Goal: Use online tool/utility: Utilize a website feature to perform a specific function

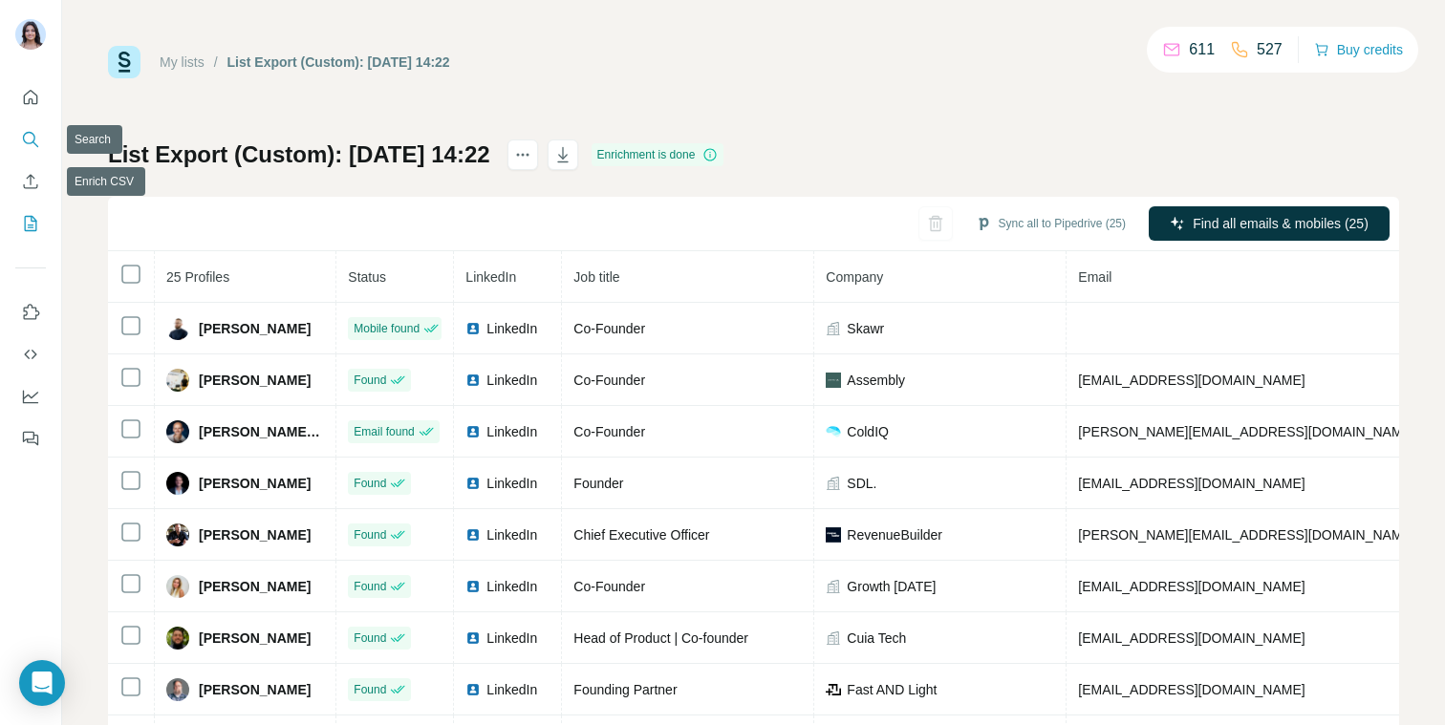
click at [34, 140] on icon "Search" at bounding box center [29, 138] width 12 height 12
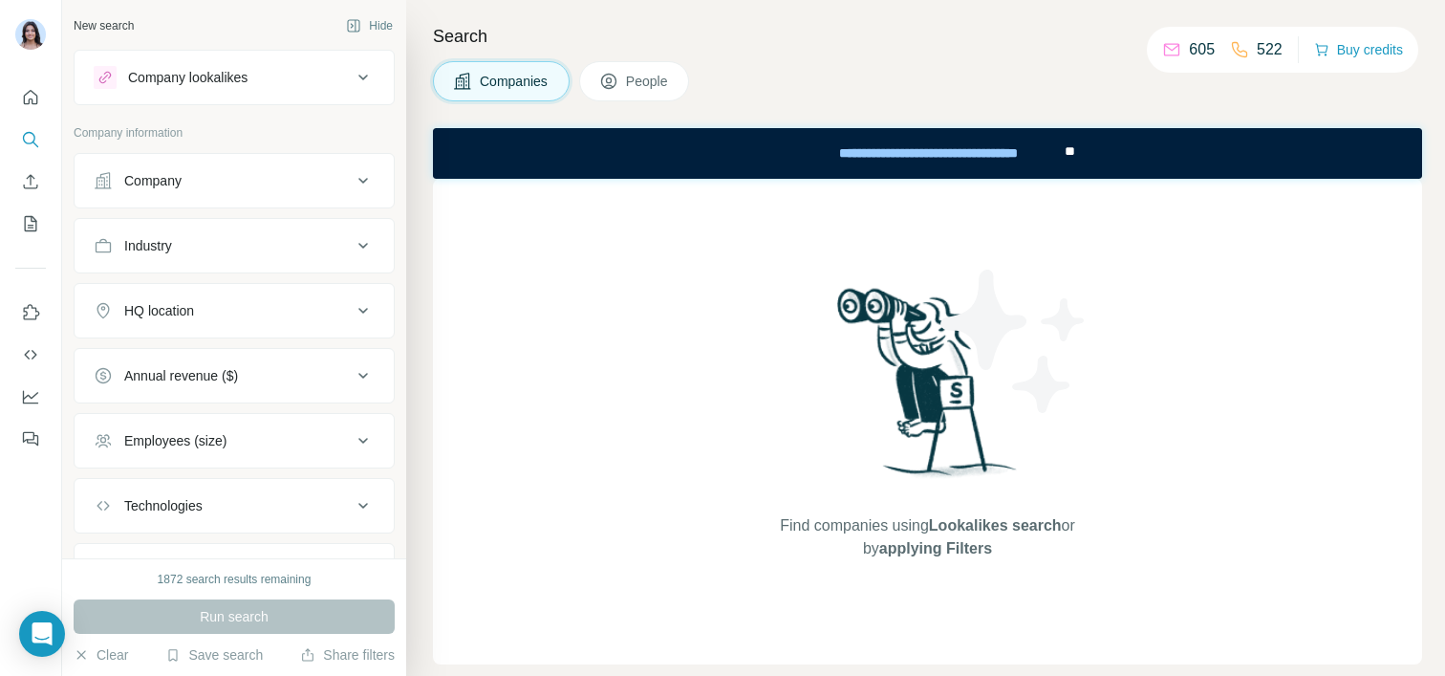
click at [162, 577] on div "1872 search results remaining" at bounding box center [235, 579] width 154 height 17
drag, startPoint x: 162, startPoint y: 577, endPoint x: 290, endPoint y: 574, distance: 128.1
click at [290, 574] on div "1872 search results remaining" at bounding box center [235, 579] width 154 height 17
click at [318, 192] on button "Company" at bounding box center [234, 181] width 319 height 46
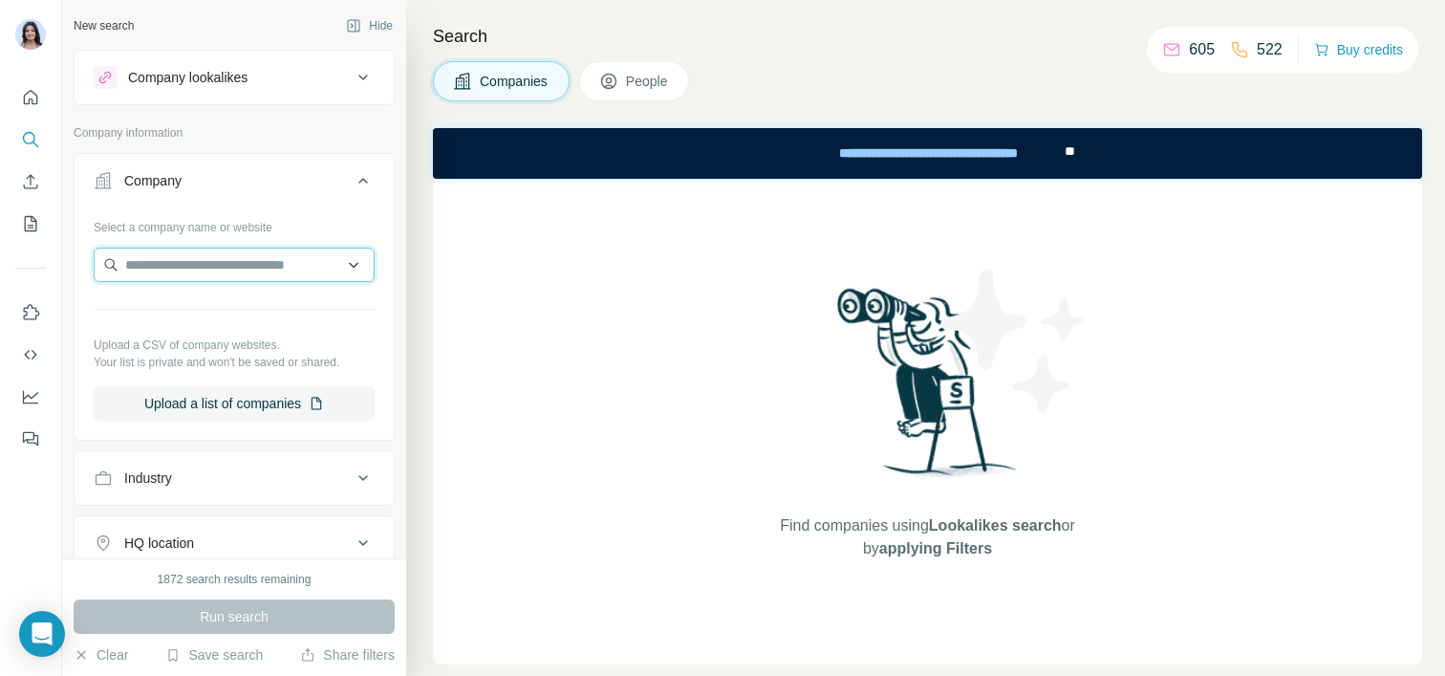
click at [260, 255] on input "text" at bounding box center [234, 265] width 281 height 34
type input "*"
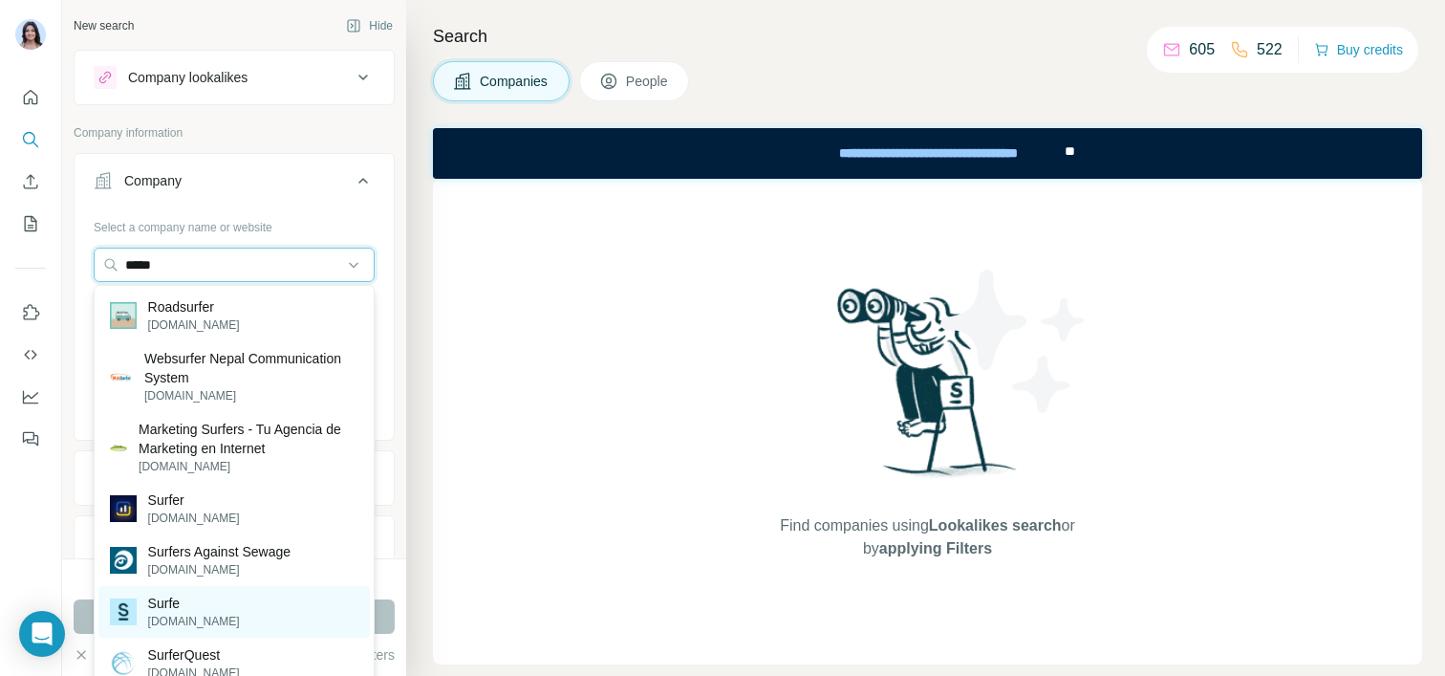
type input "*****"
click at [218, 589] on div "Surfe [DOMAIN_NAME]" at bounding box center [233, 612] width 271 height 52
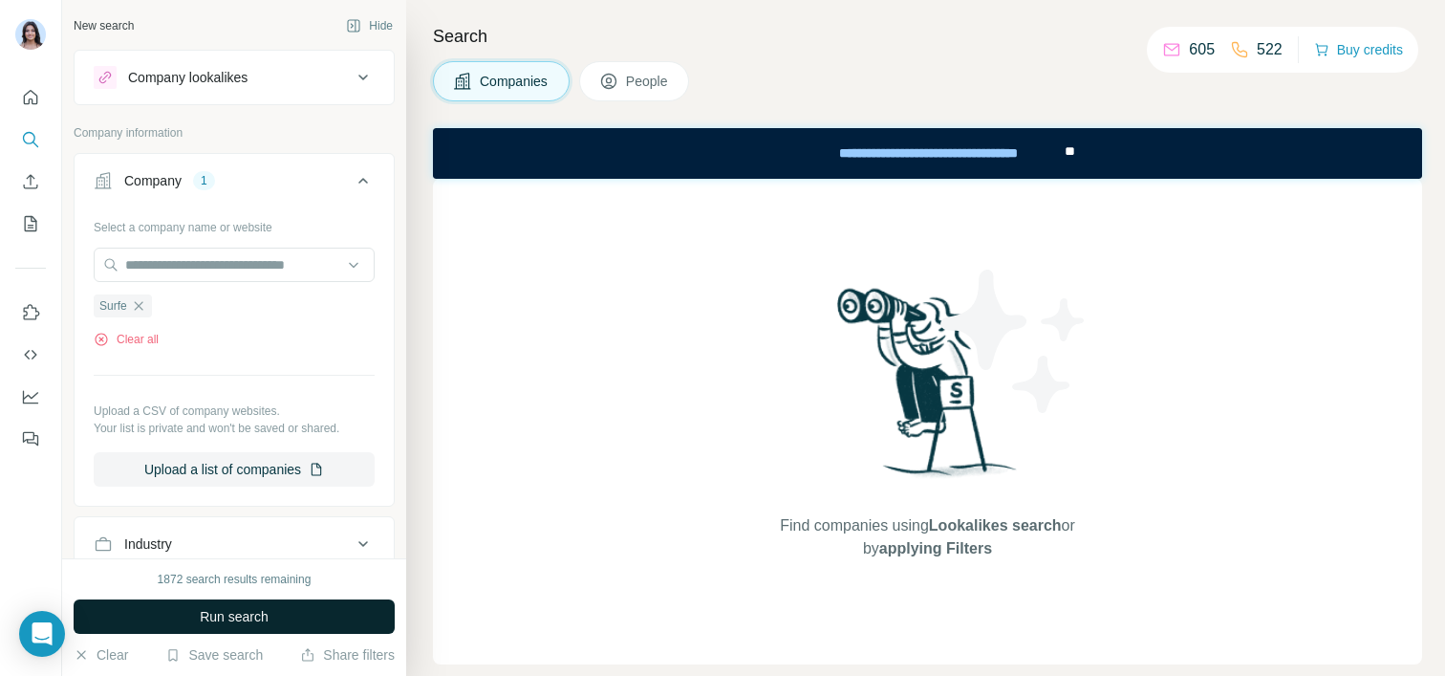
click at [276, 608] on button "Run search" at bounding box center [234, 616] width 321 height 34
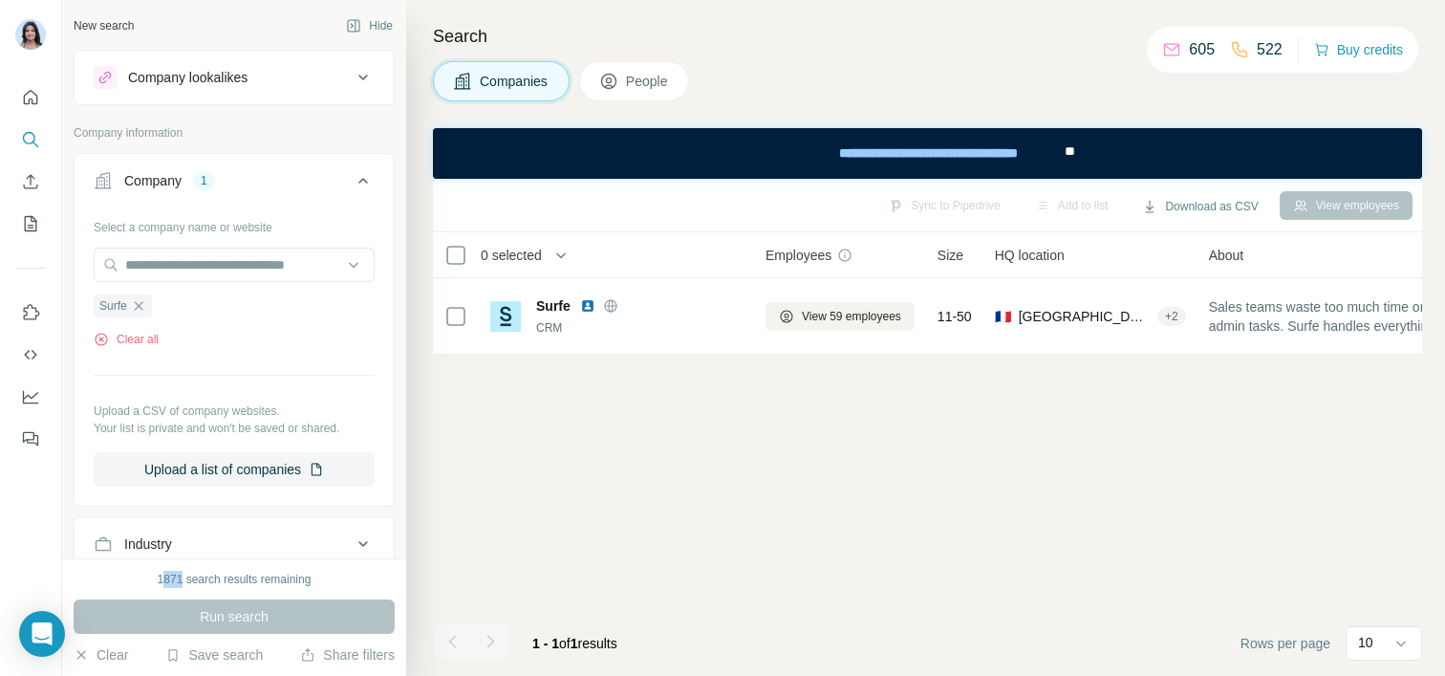
drag, startPoint x: 180, startPoint y: 579, endPoint x: 160, endPoint y: 579, distance: 20.1
click at [160, 579] on div "1871 search results remaining" at bounding box center [235, 579] width 154 height 17
click at [159, 579] on div "1871 search results remaining" at bounding box center [235, 579] width 154 height 17
click at [176, 581] on div "1871 search results remaining" at bounding box center [235, 579] width 154 height 17
click at [178, 582] on div "1871 search results remaining" at bounding box center [235, 579] width 154 height 17
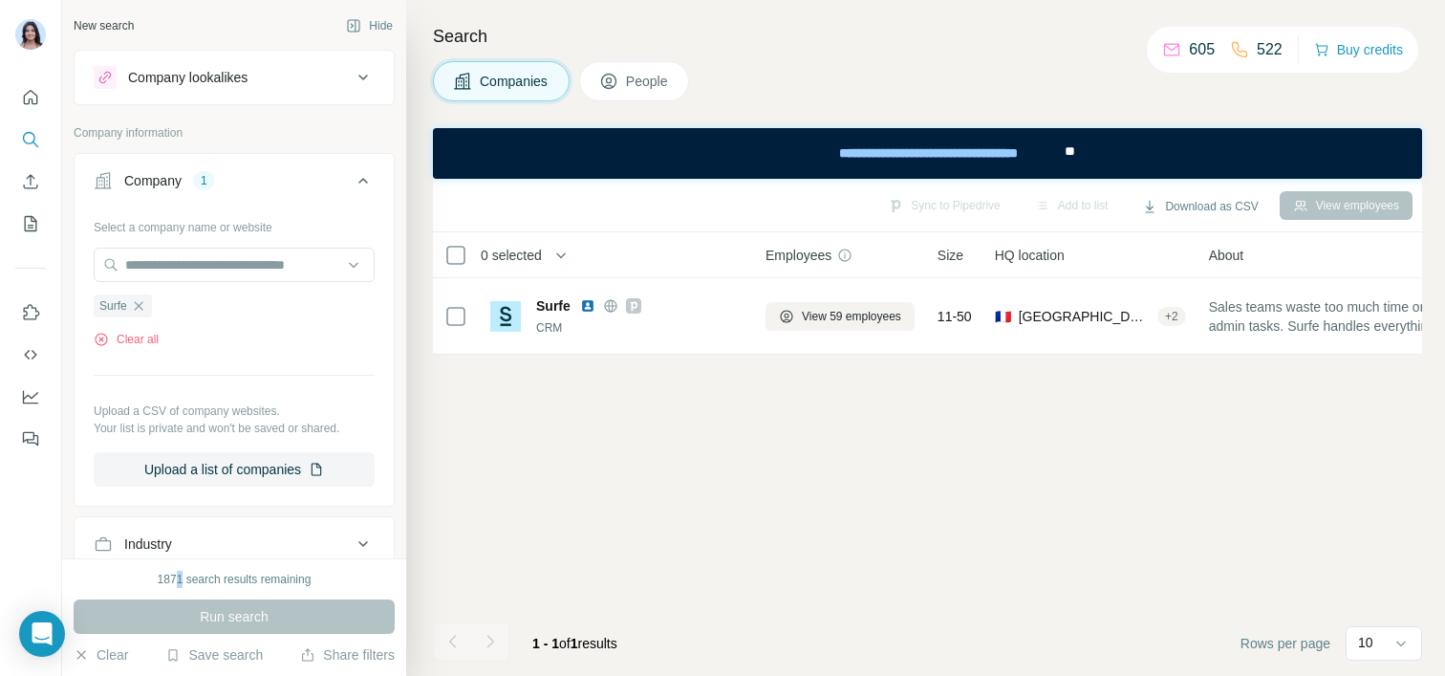
click at [173, 581] on div "1871 search results remaining" at bounding box center [235, 579] width 154 height 17
click at [137, 306] on icon "button" at bounding box center [138, 305] width 15 height 15
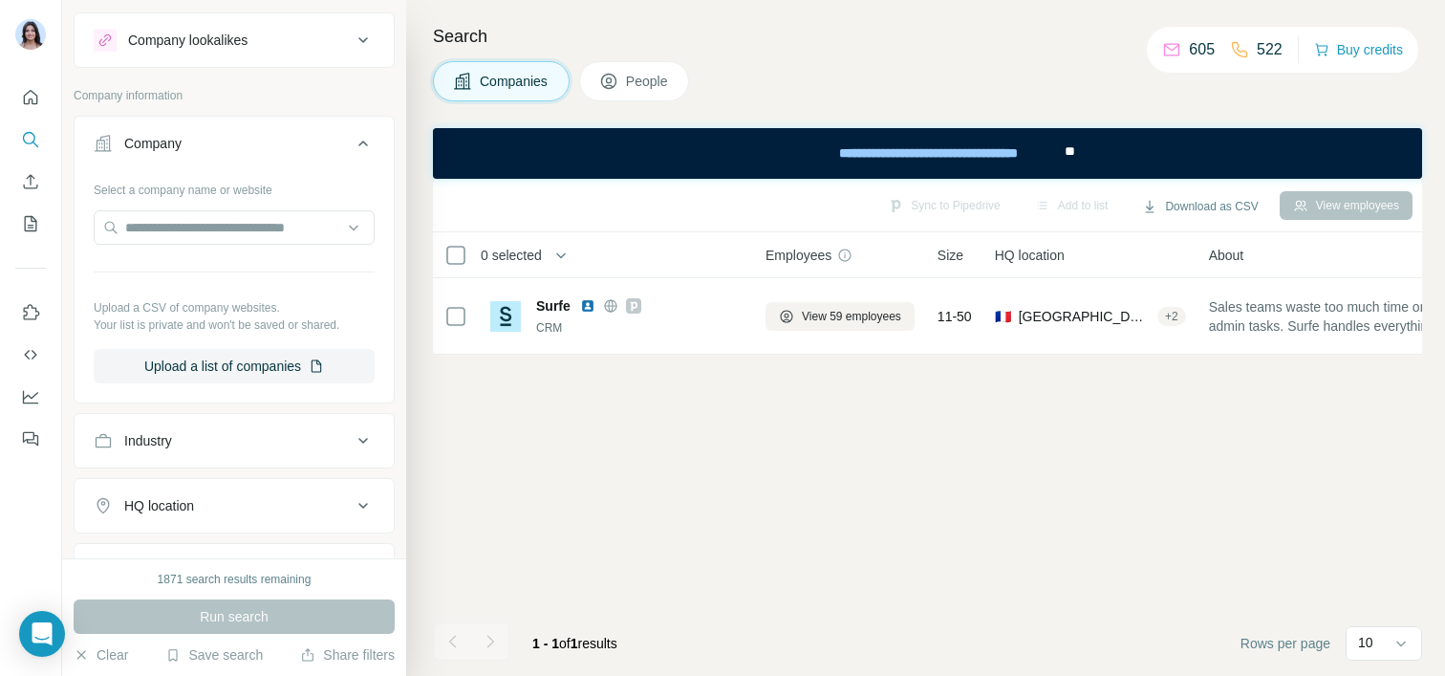
scroll to position [12, 0]
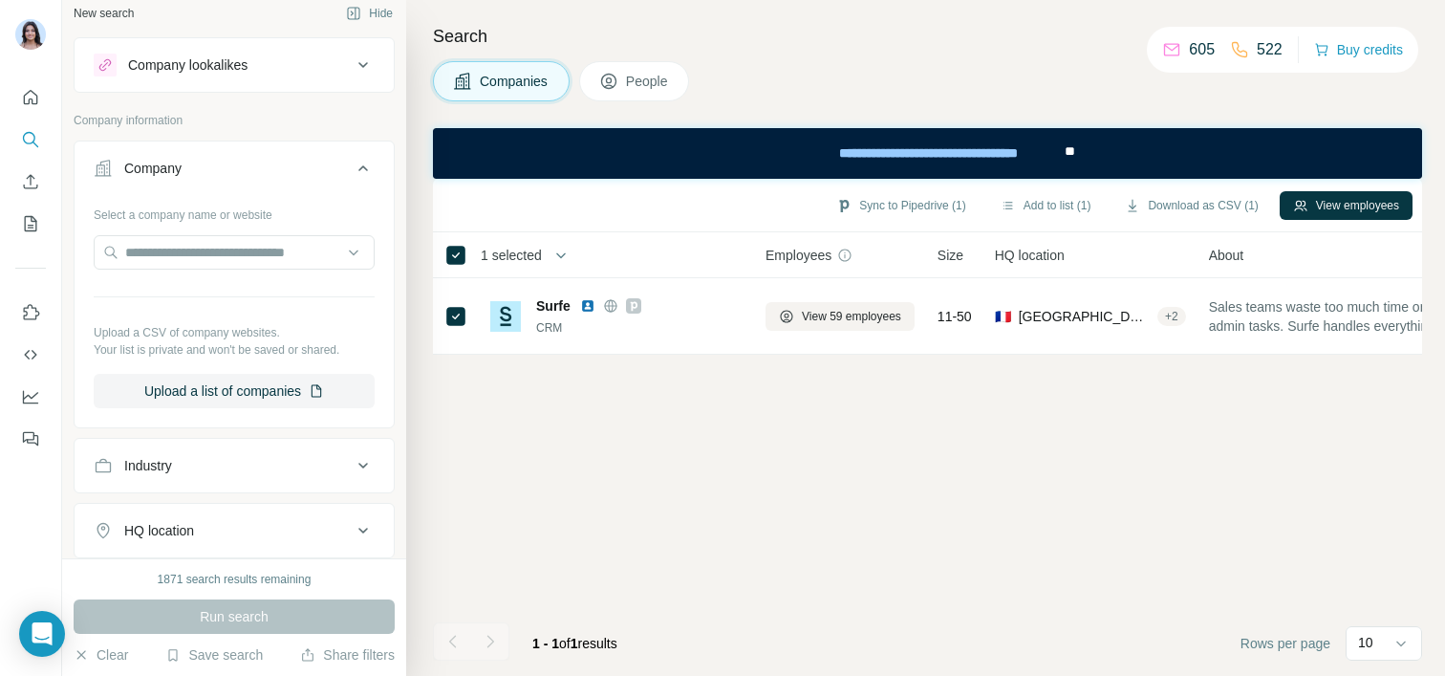
click at [654, 76] on span "People" at bounding box center [648, 81] width 44 height 19
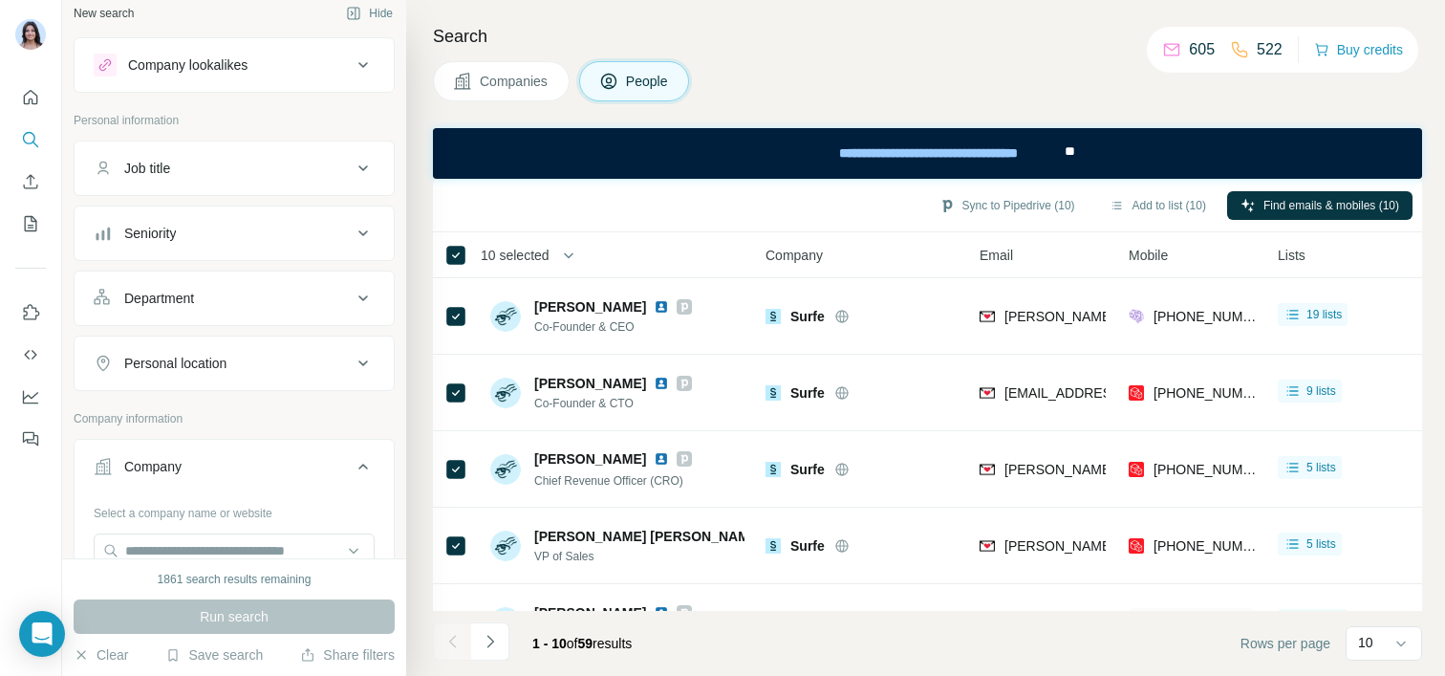
scroll to position [12, 0]
click at [27, 209] on button "My lists" at bounding box center [30, 223] width 31 height 34
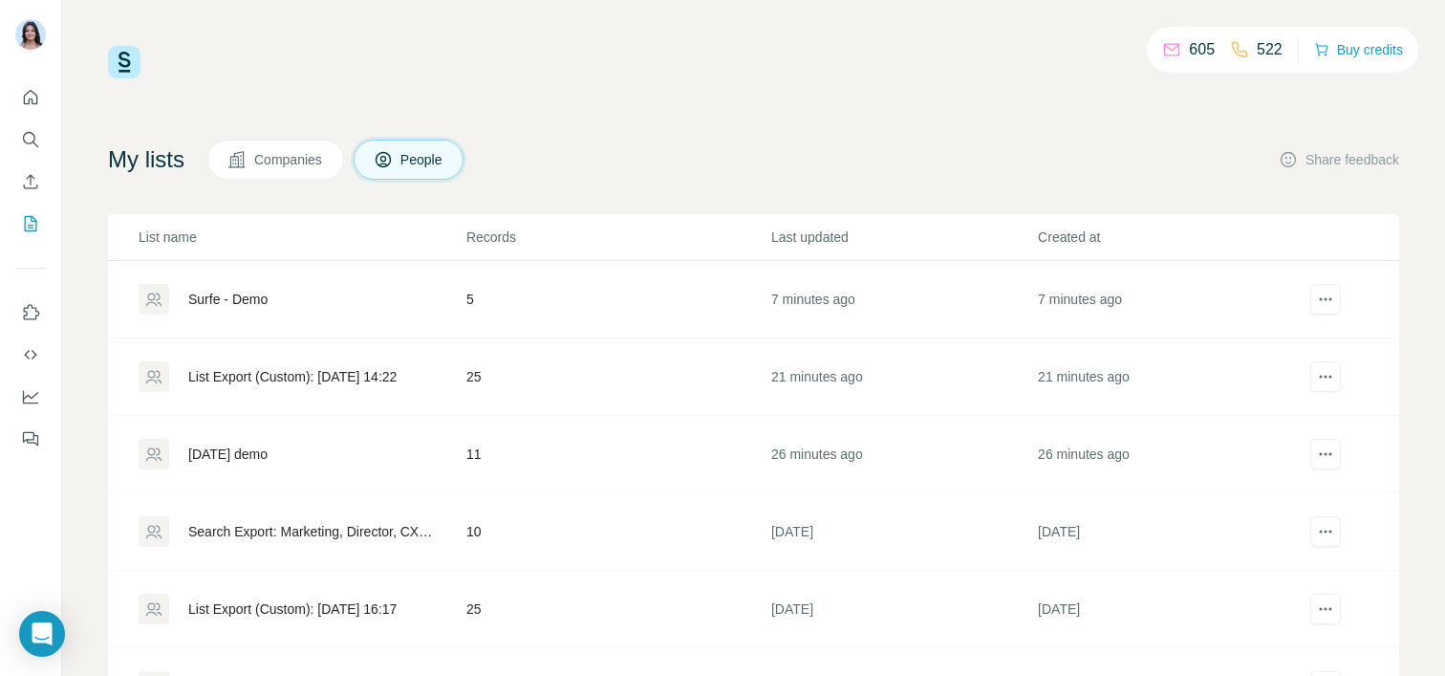
click at [243, 295] on div "Surfe - Demo" at bounding box center [227, 299] width 79 height 19
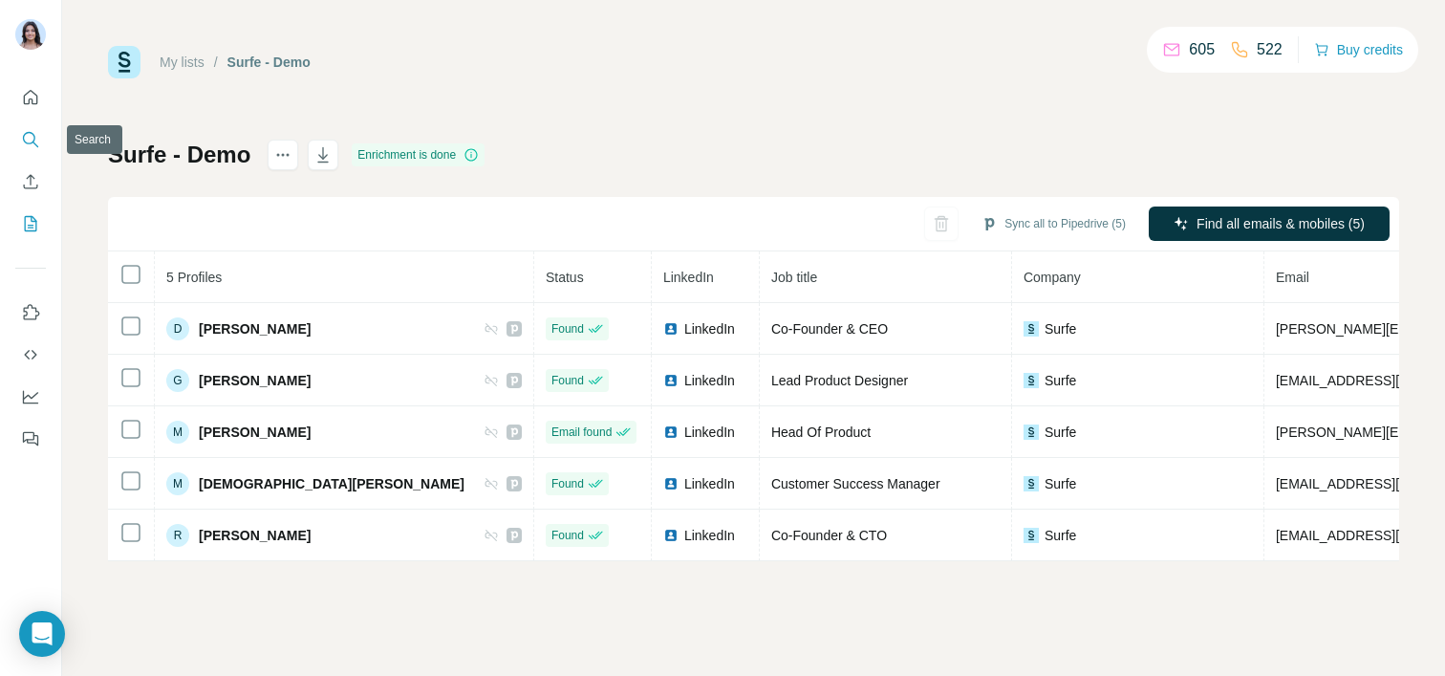
click at [21, 137] on icon "Search" at bounding box center [30, 139] width 19 height 19
